Goal: Transaction & Acquisition: Book appointment/travel/reservation

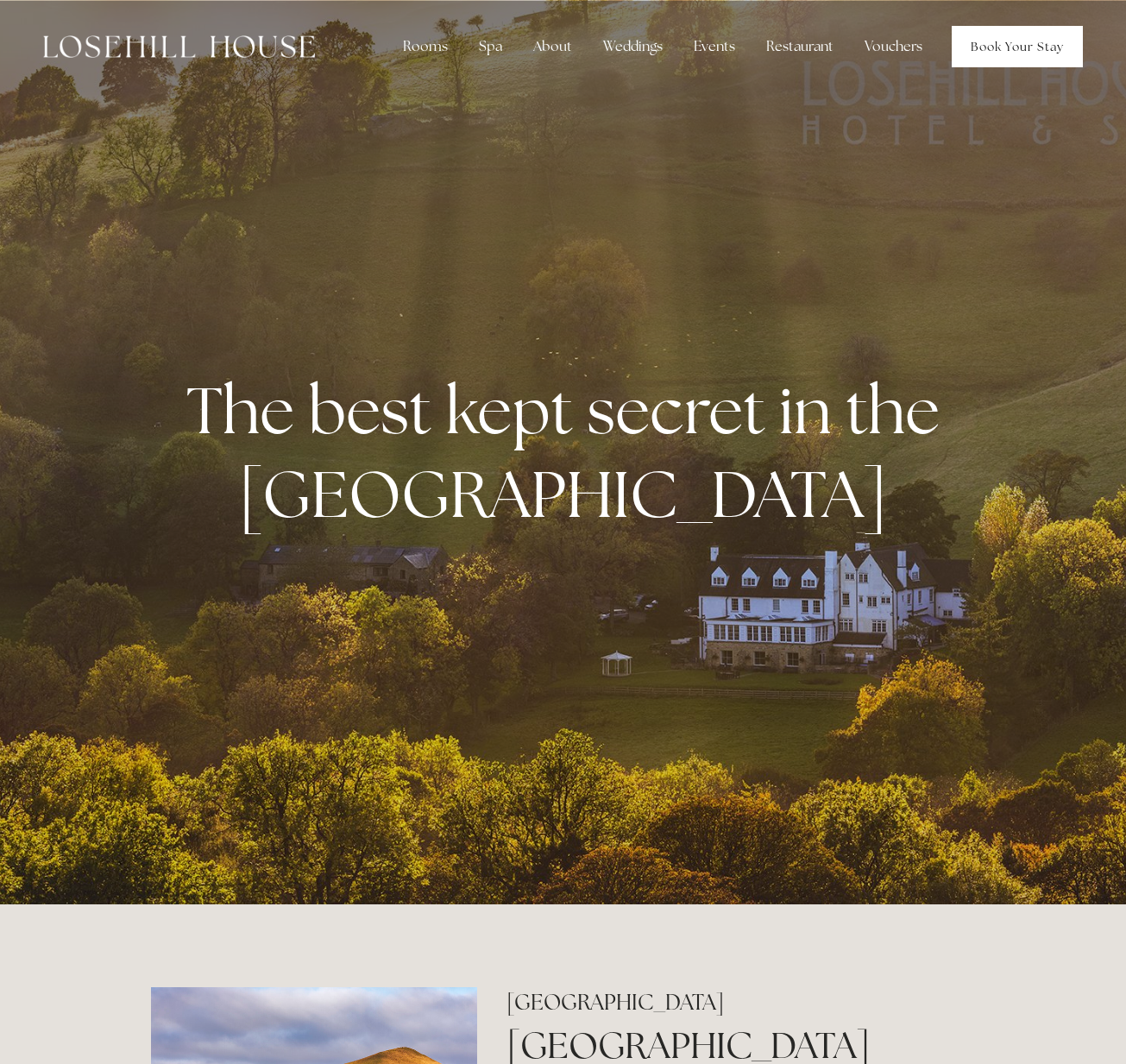
click at [1008, 38] on link "Book Your Stay" at bounding box center [1017, 47] width 132 height 41
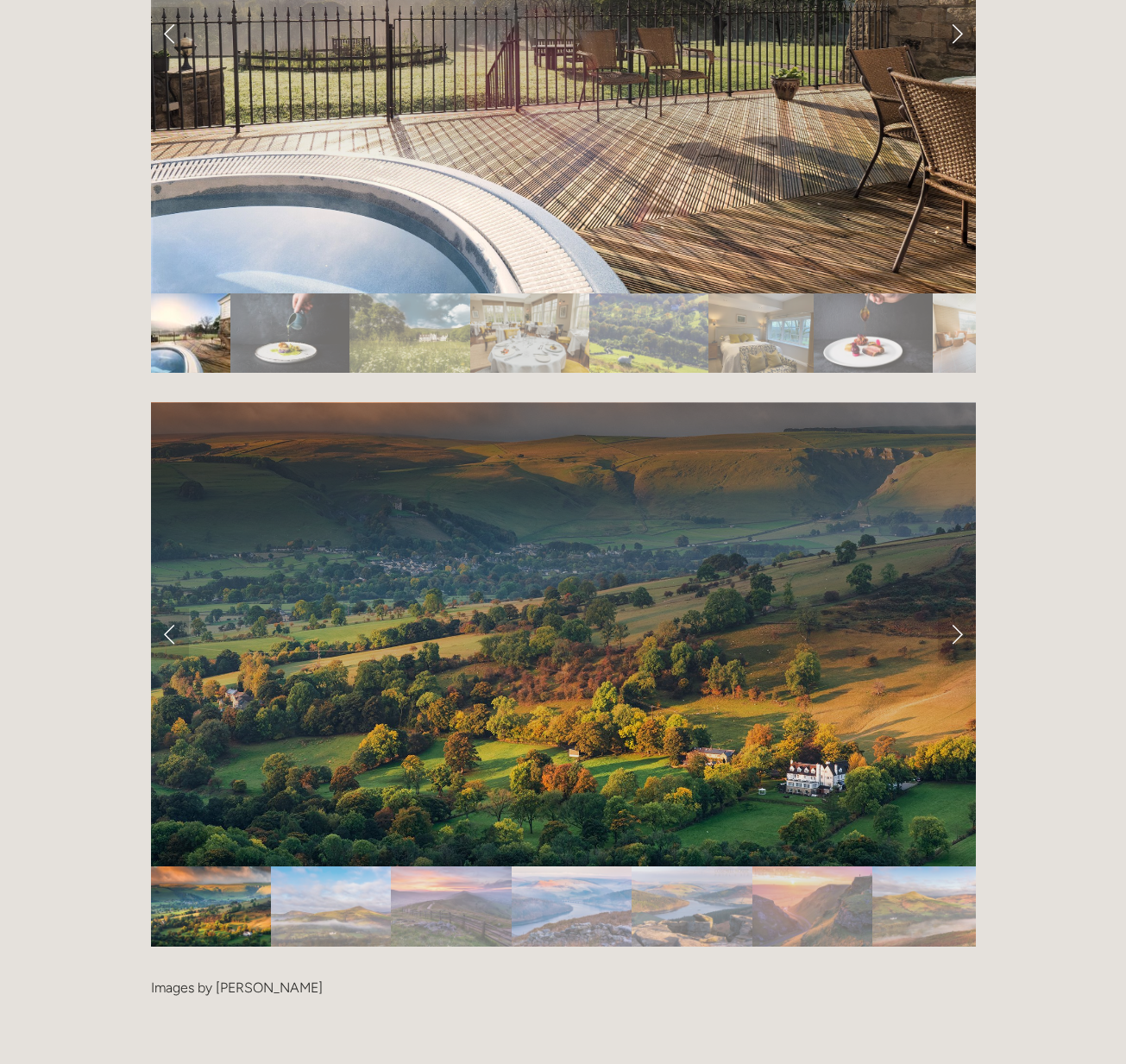
scroll to position [3489, 0]
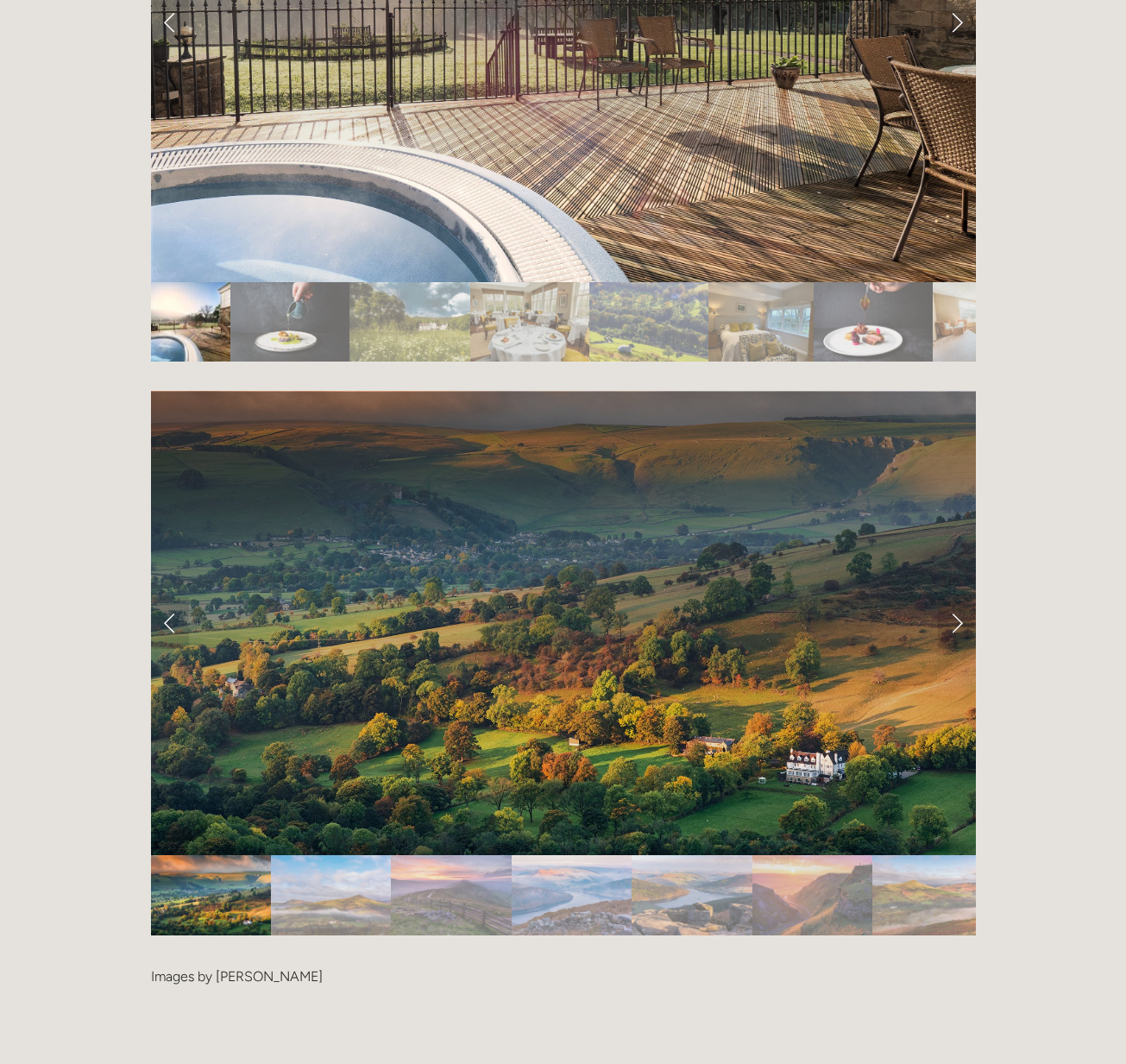
click at [280, 855] on img "Slide 2" at bounding box center [331, 895] width 120 height 81
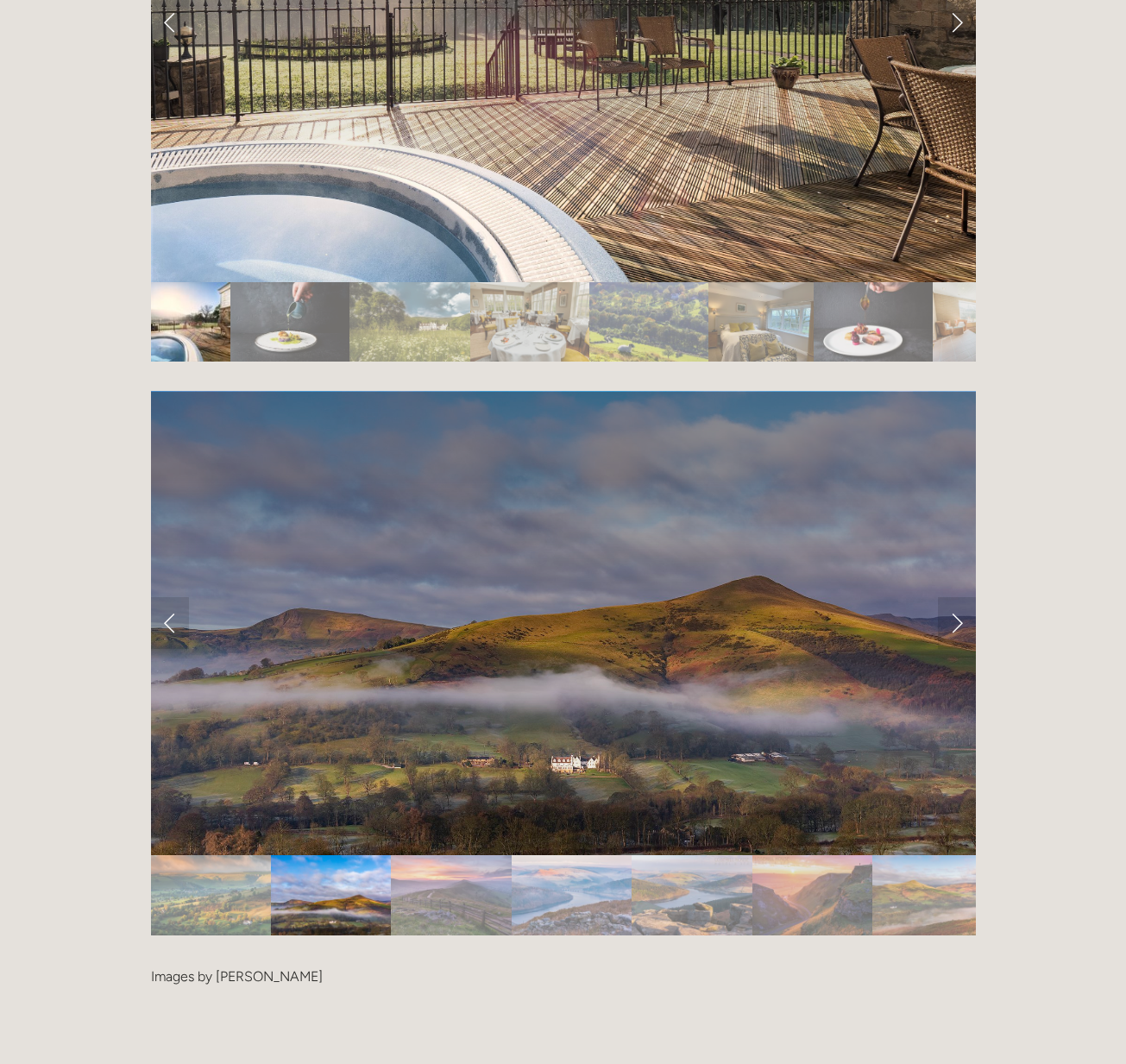
click at [431, 855] on img "Slide 3" at bounding box center [451, 895] width 120 height 81
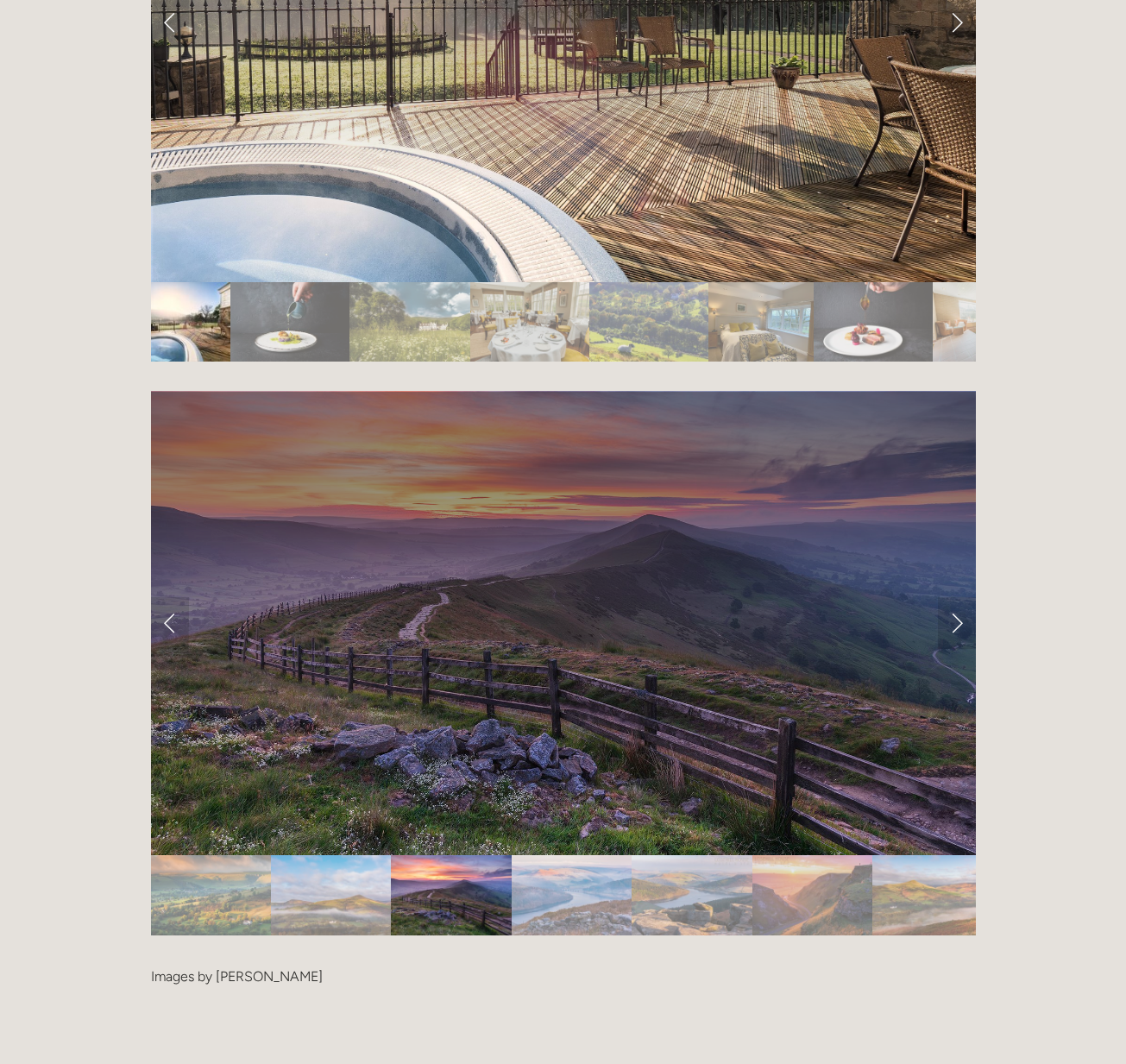
click at [354, 855] on img "Slide 2" at bounding box center [331, 895] width 120 height 81
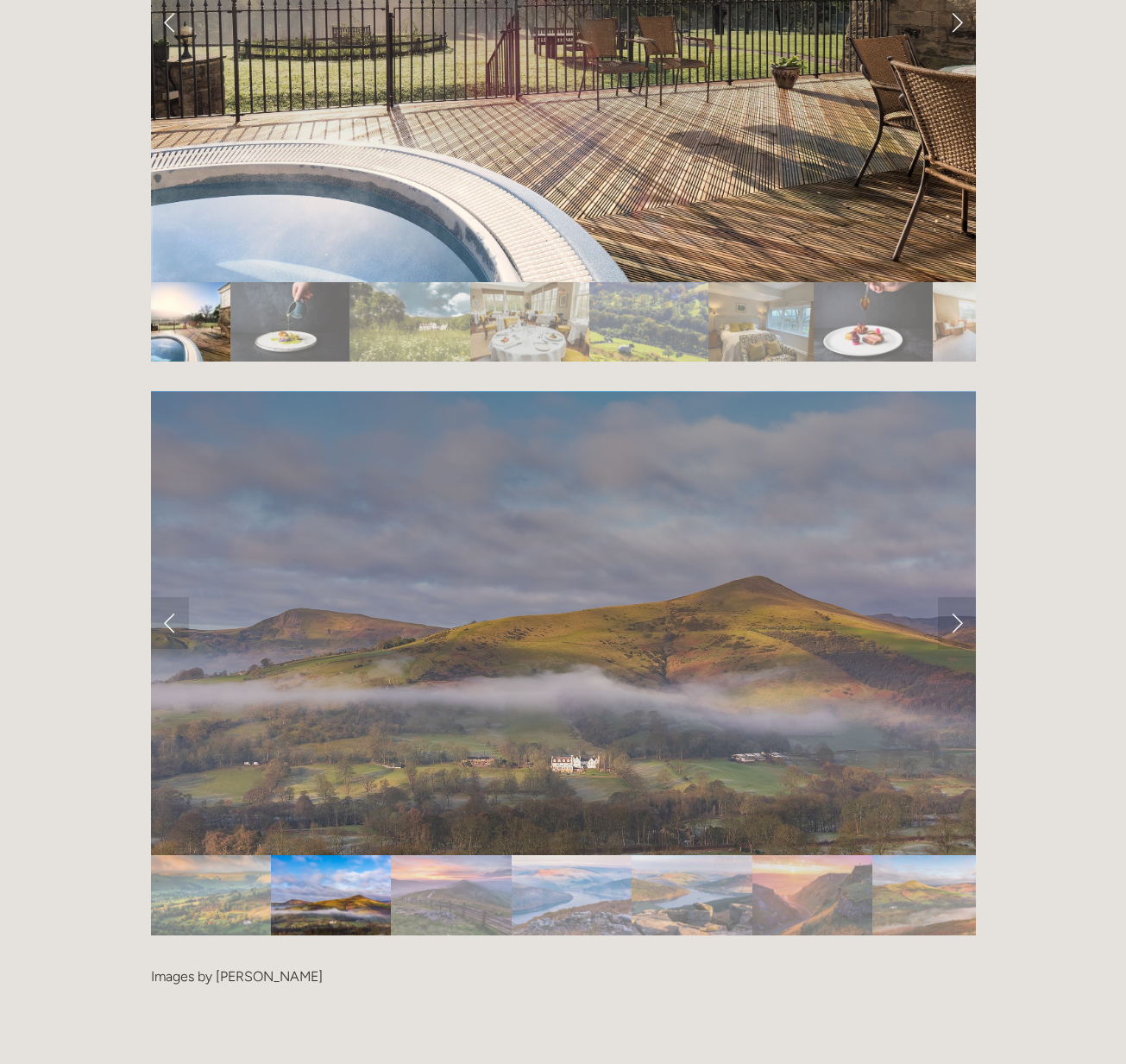
click at [433, 855] on img "Slide 3" at bounding box center [451, 895] width 120 height 81
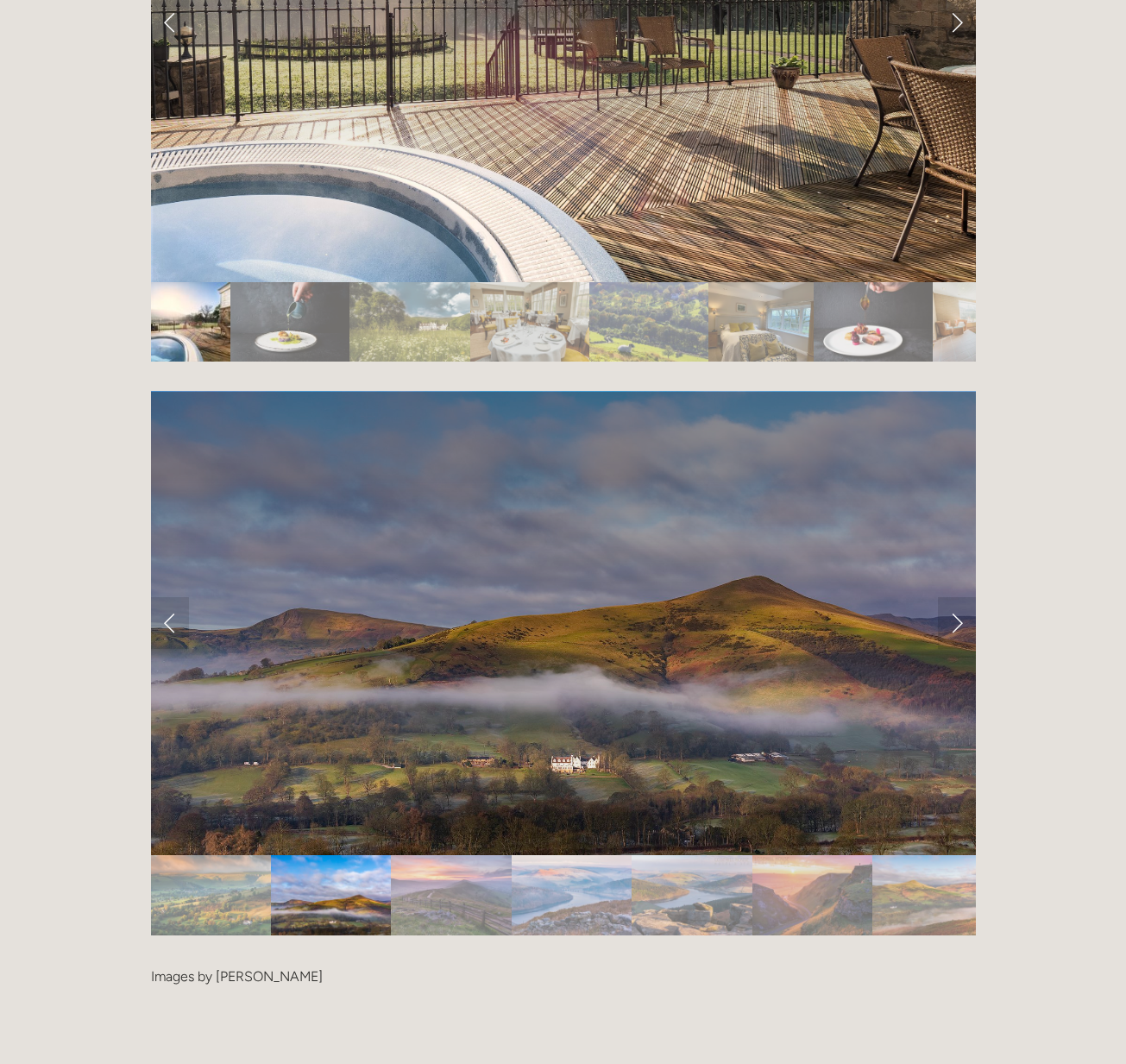
click at [458, 855] on img "Slide 3" at bounding box center [451, 895] width 120 height 81
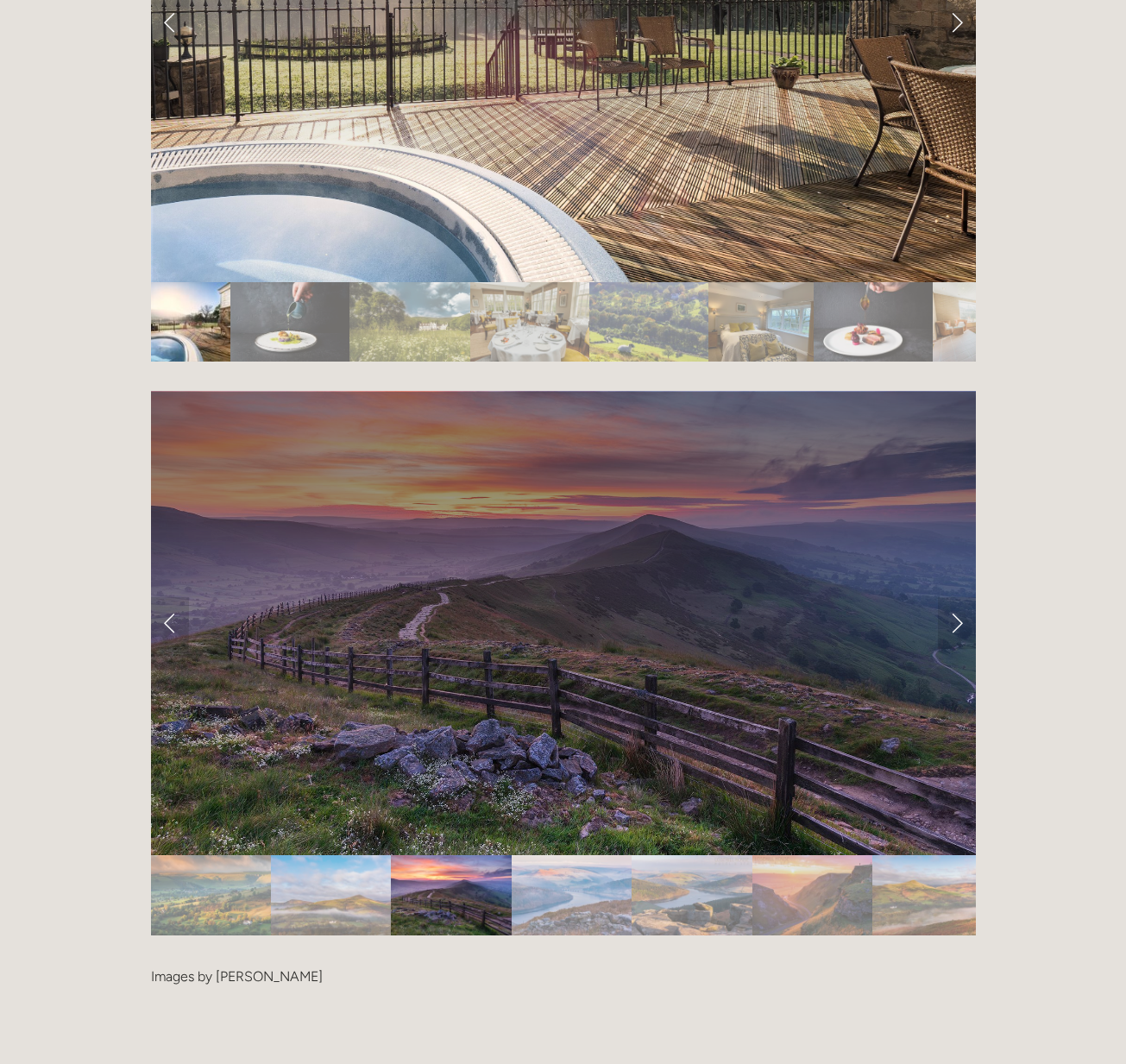
click at [565, 855] on img "Slide 4" at bounding box center [572, 895] width 121 height 81
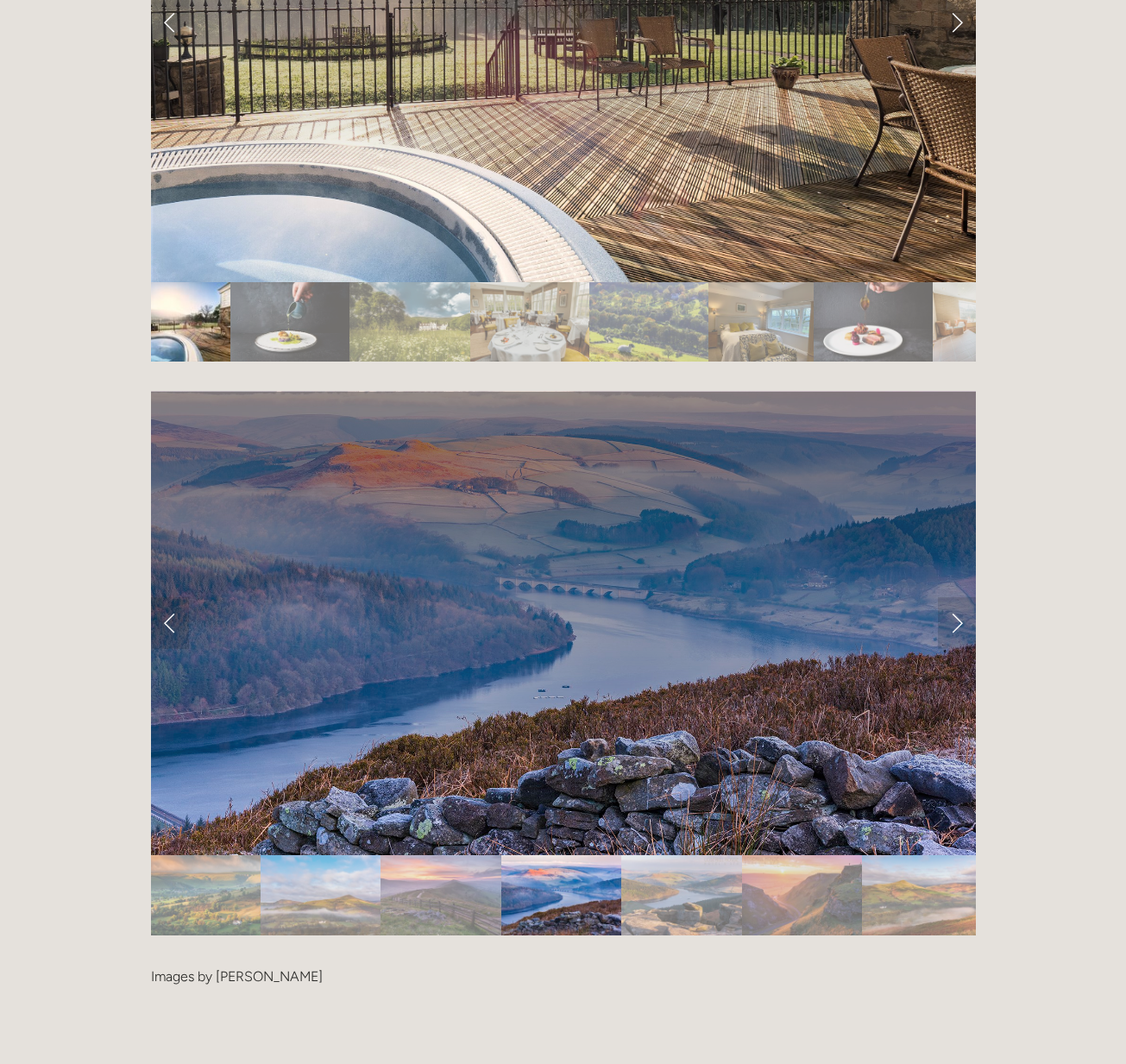
click at [644, 855] on img "Slide 5" at bounding box center [681, 895] width 121 height 81
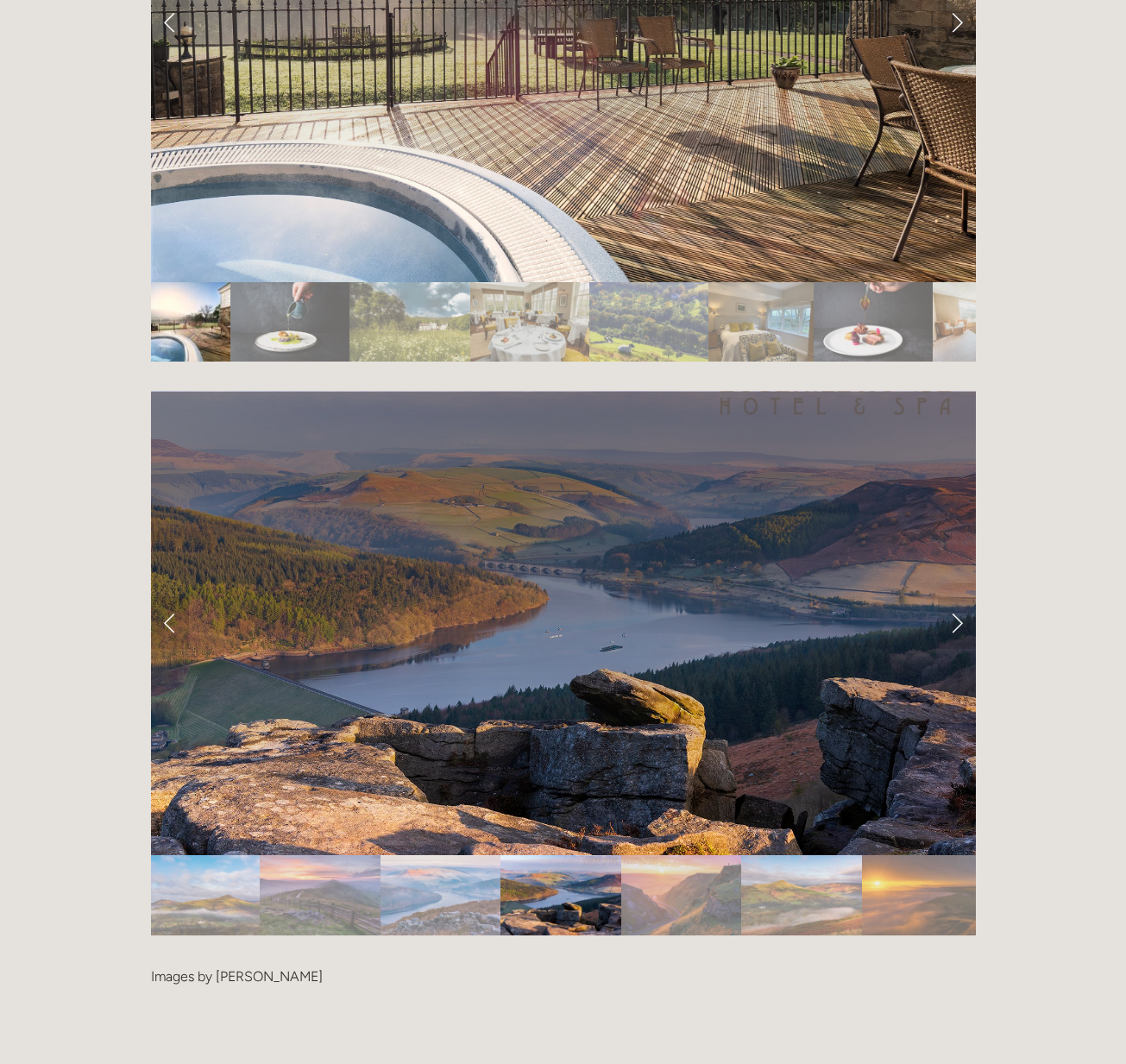
click at [697, 855] on img "Slide 6" at bounding box center [681, 895] width 120 height 81
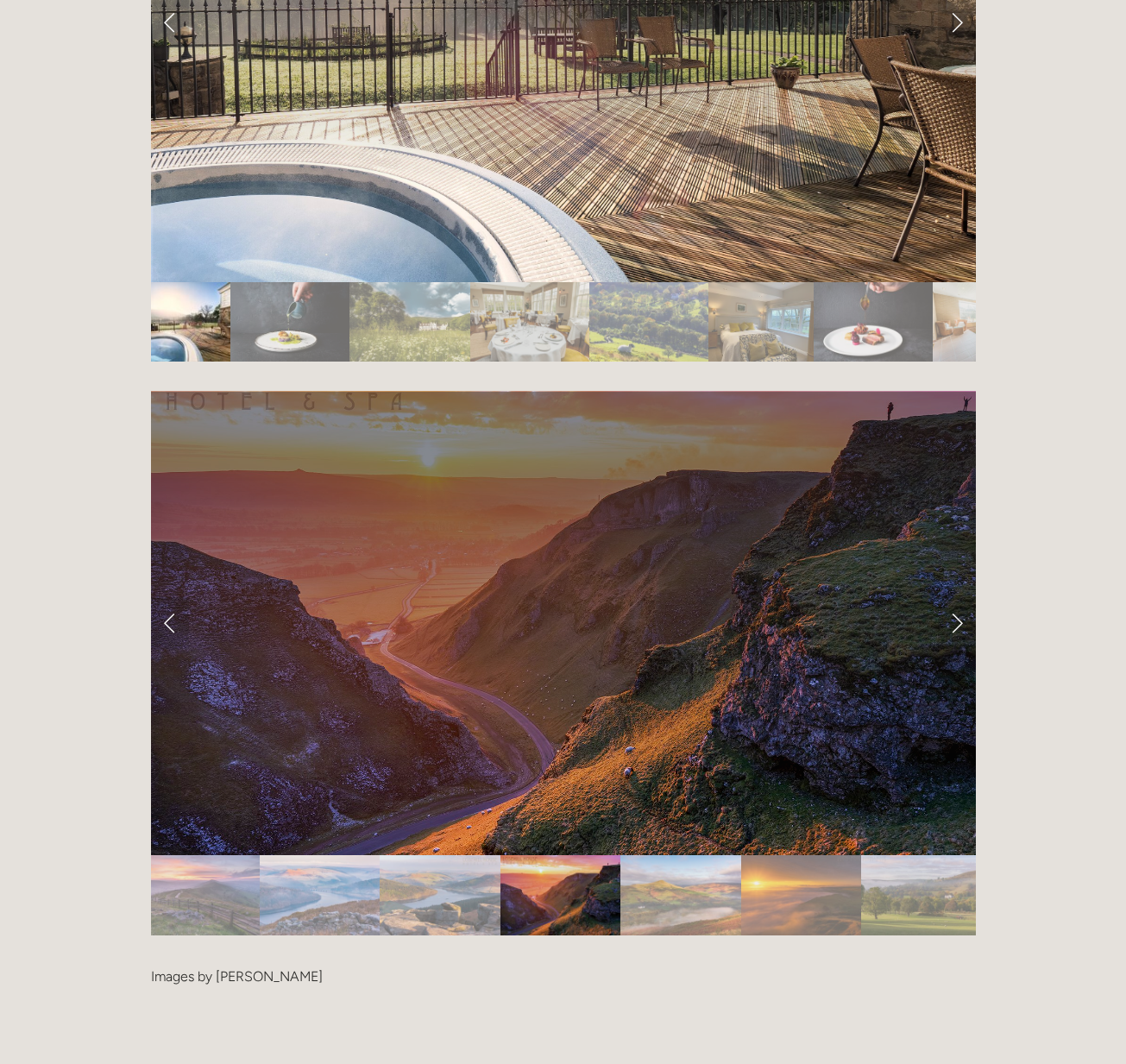
click at [678, 855] on img "Slide 7" at bounding box center [680, 895] width 120 height 81
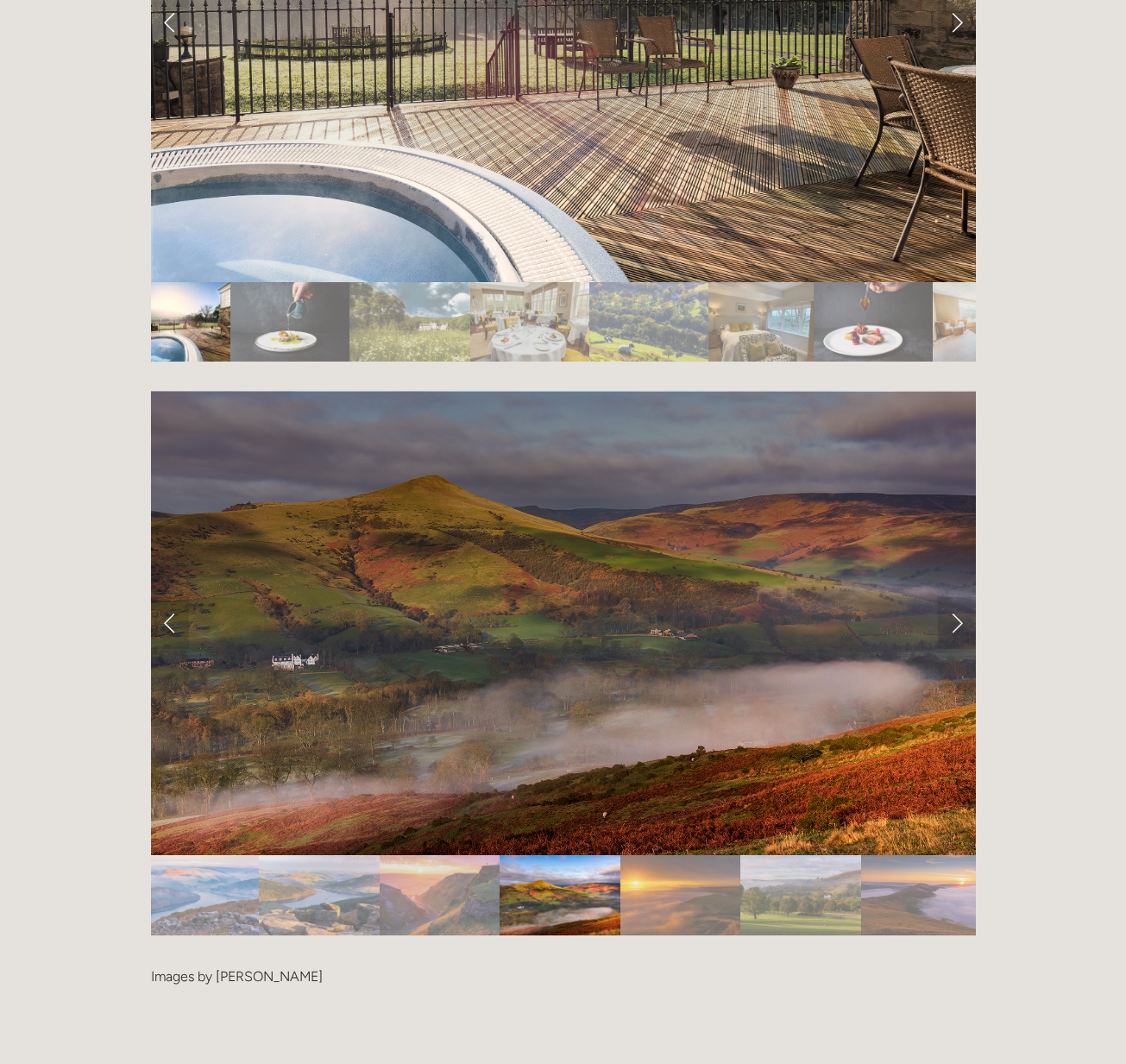
click at [690, 855] on img "Slide 8" at bounding box center [680, 895] width 120 height 81
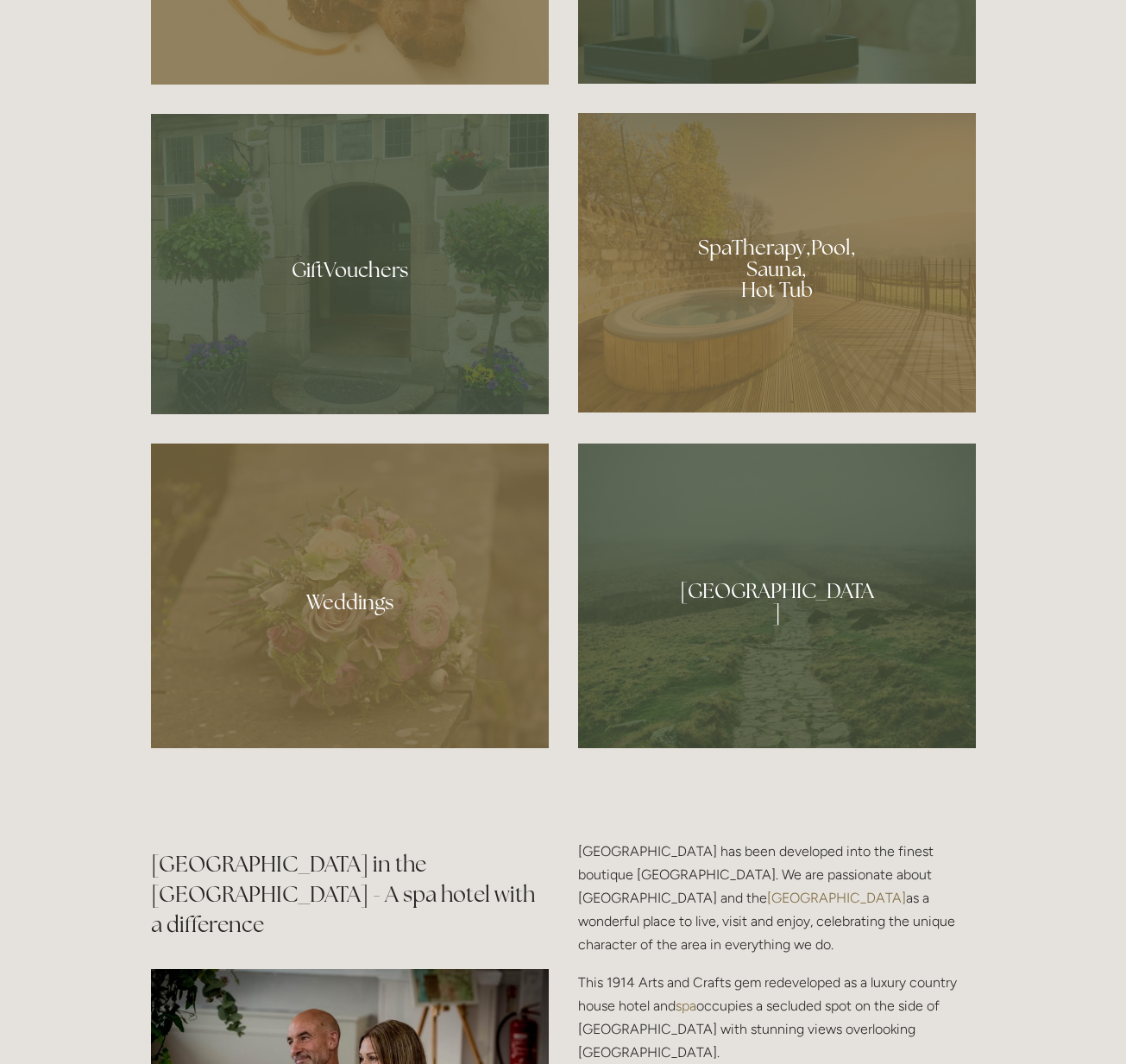
scroll to position [0, 0]
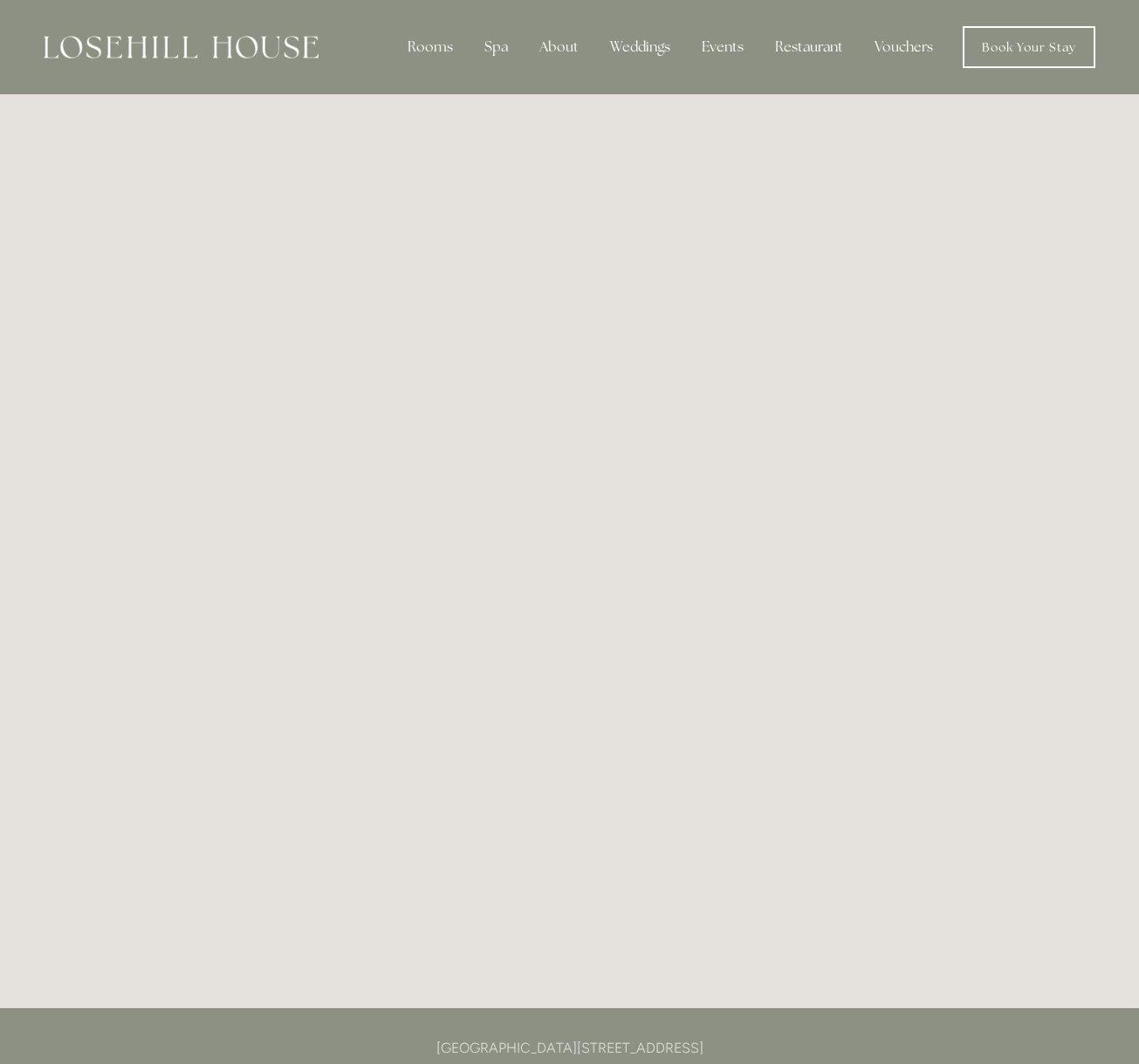
click at [166, 38] on img at bounding box center [181, 47] width 275 height 23
